Goal: Task Accomplishment & Management: Use online tool/utility

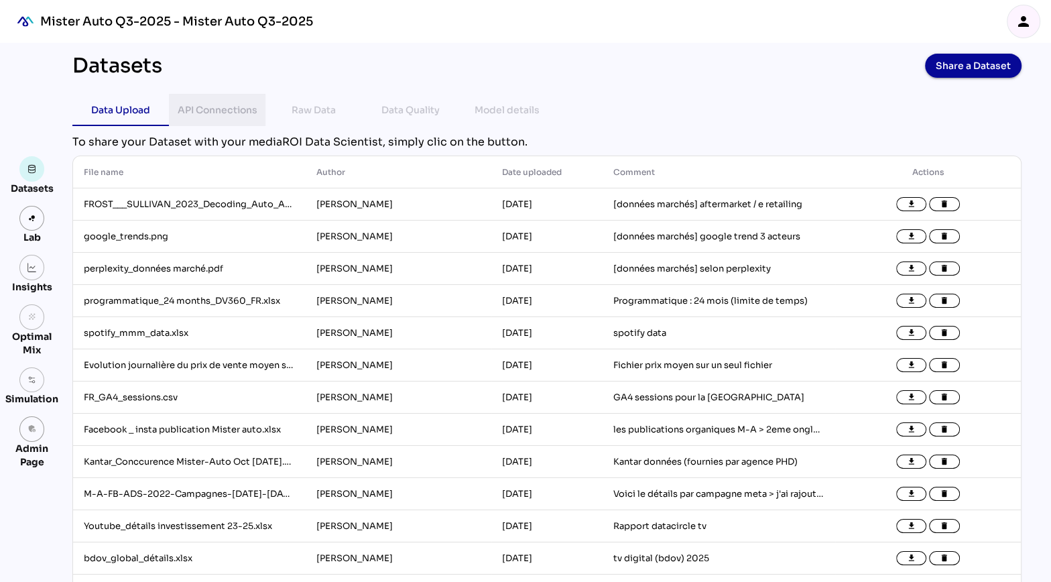
click at [218, 111] on div "API Connections" at bounding box center [218, 110] width 80 height 16
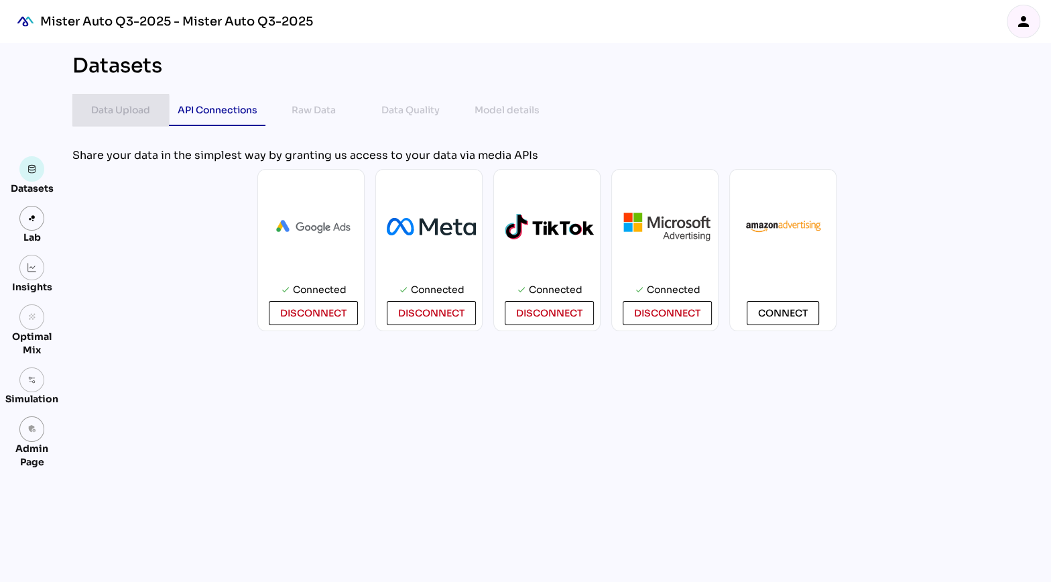
click at [138, 115] on div "Data Upload" at bounding box center [120, 110] width 59 height 16
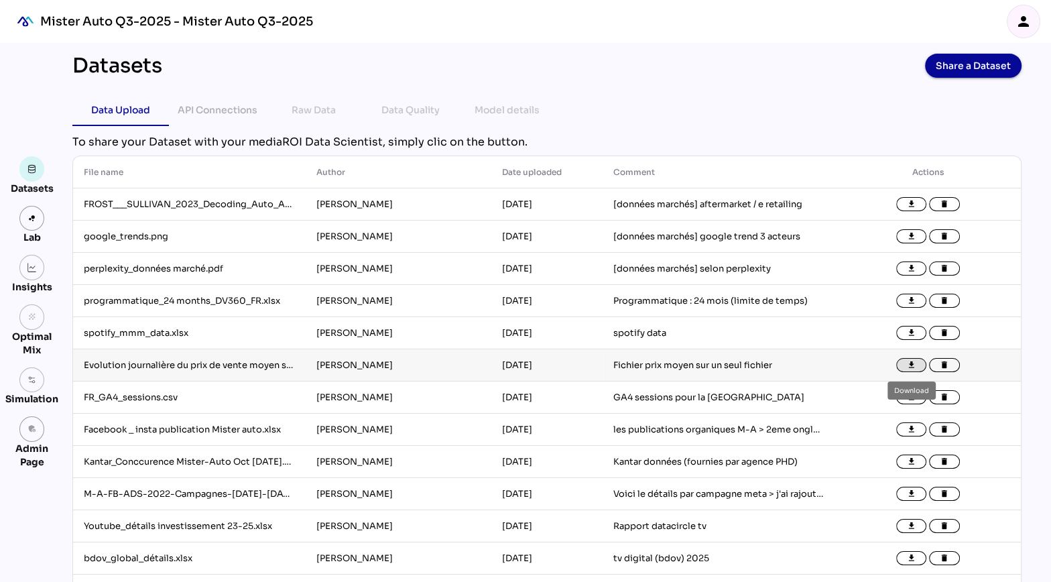
click at [911, 365] on icon "file_download" at bounding box center [911, 365] width 9 height 9
click at [31, 420] on link "admin_panel_settings" at bounding box center [31, 428] width 25 height 25
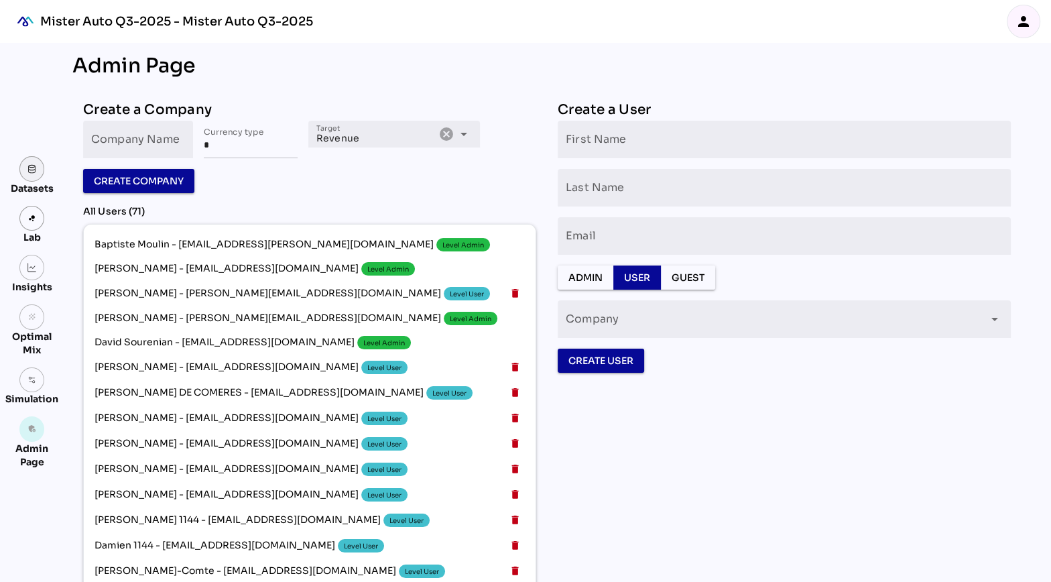
click at [38, 166] on link at bounding box center [31, 168] width 25 height 25
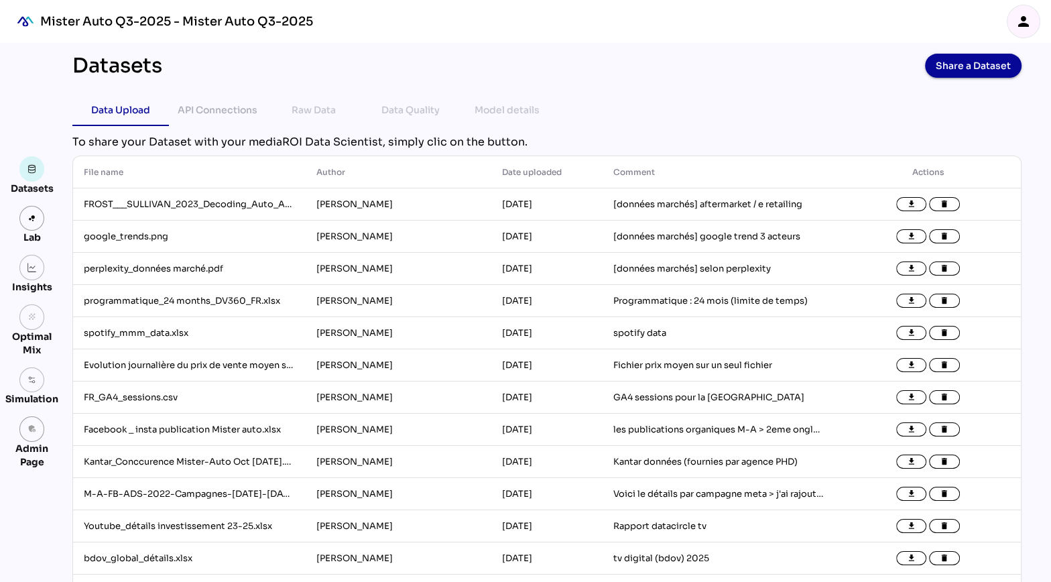
click at [1026, 25] on icon "person" at bounding box center [1023, 21] width 16 height 16
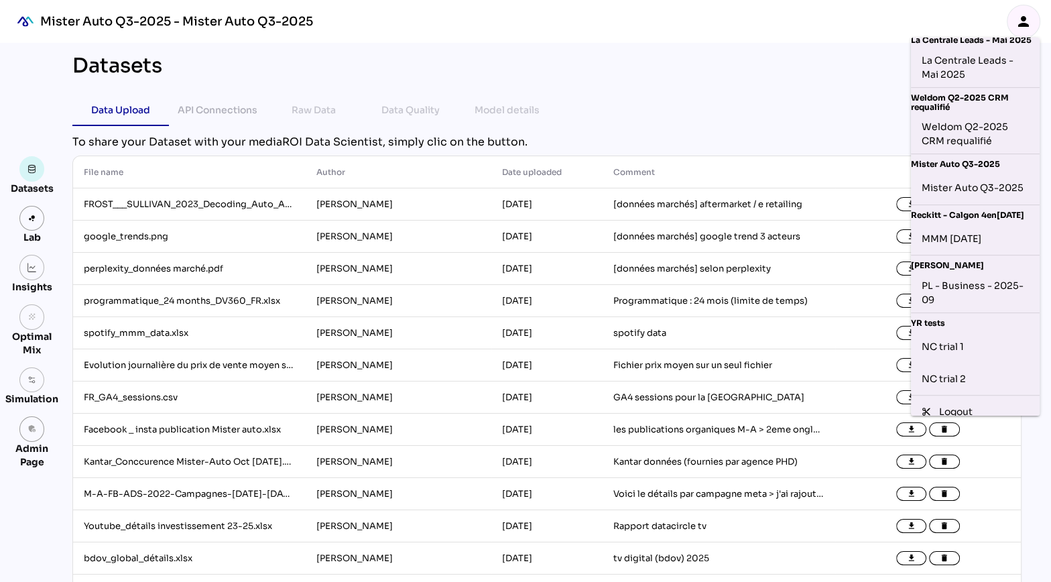
scroll to position [462, 0]
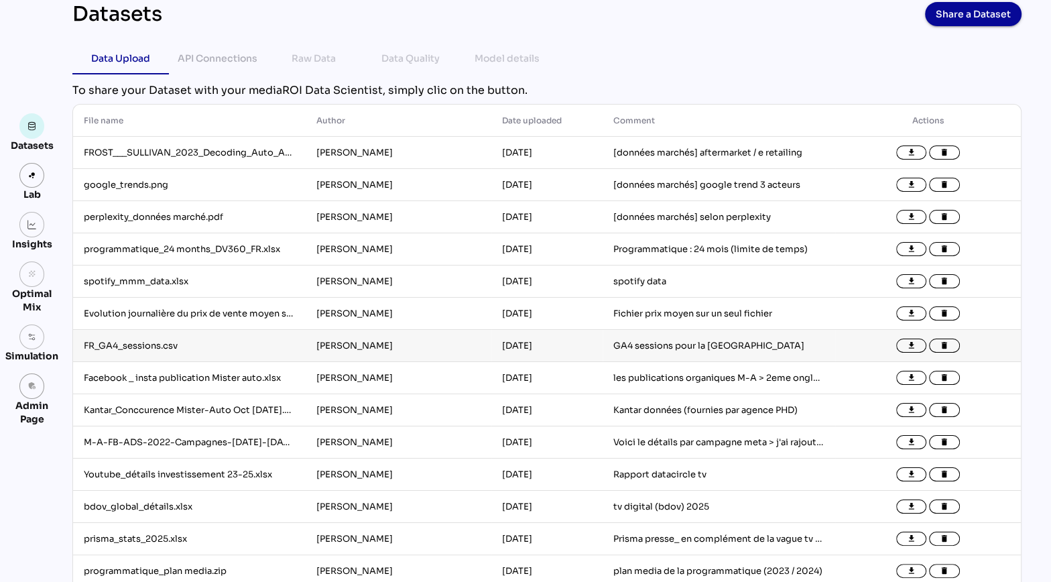
scroll to position [59, 0]
